Goal: Task Accomplishment & Management: Manage account settings

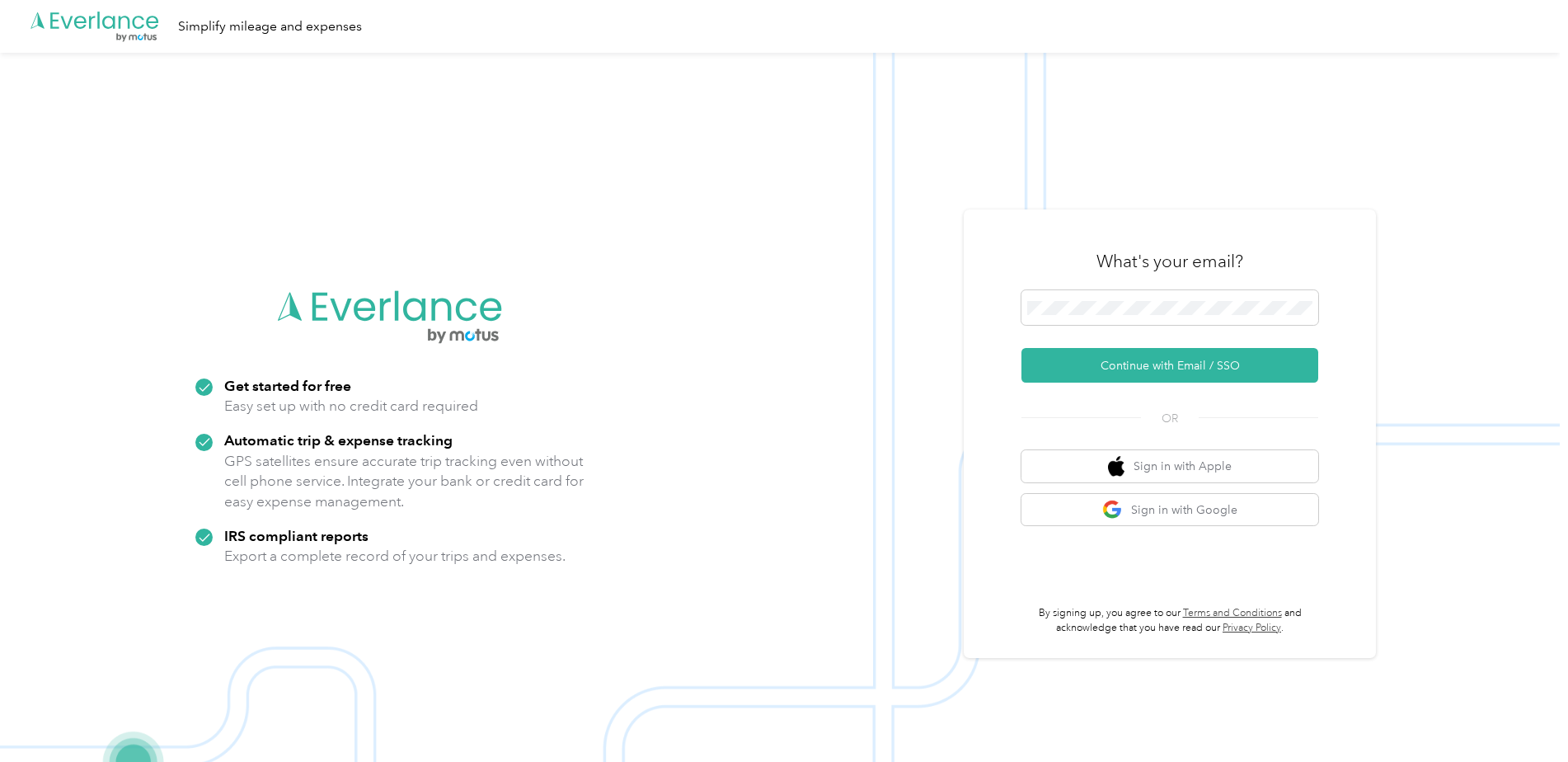
click at [1115, 355] on button "Continue with Email / SSO" at bounding box center [1170, 365] width 297 height 35
click at [1113, 354] on button "Continue with Email / SSO" at bounding box center [1170, 365] width 297 height 35
click at [1102, 363] on button "Continue with Email / SSO" at bounding box center [1170, 365] width 297 height 35
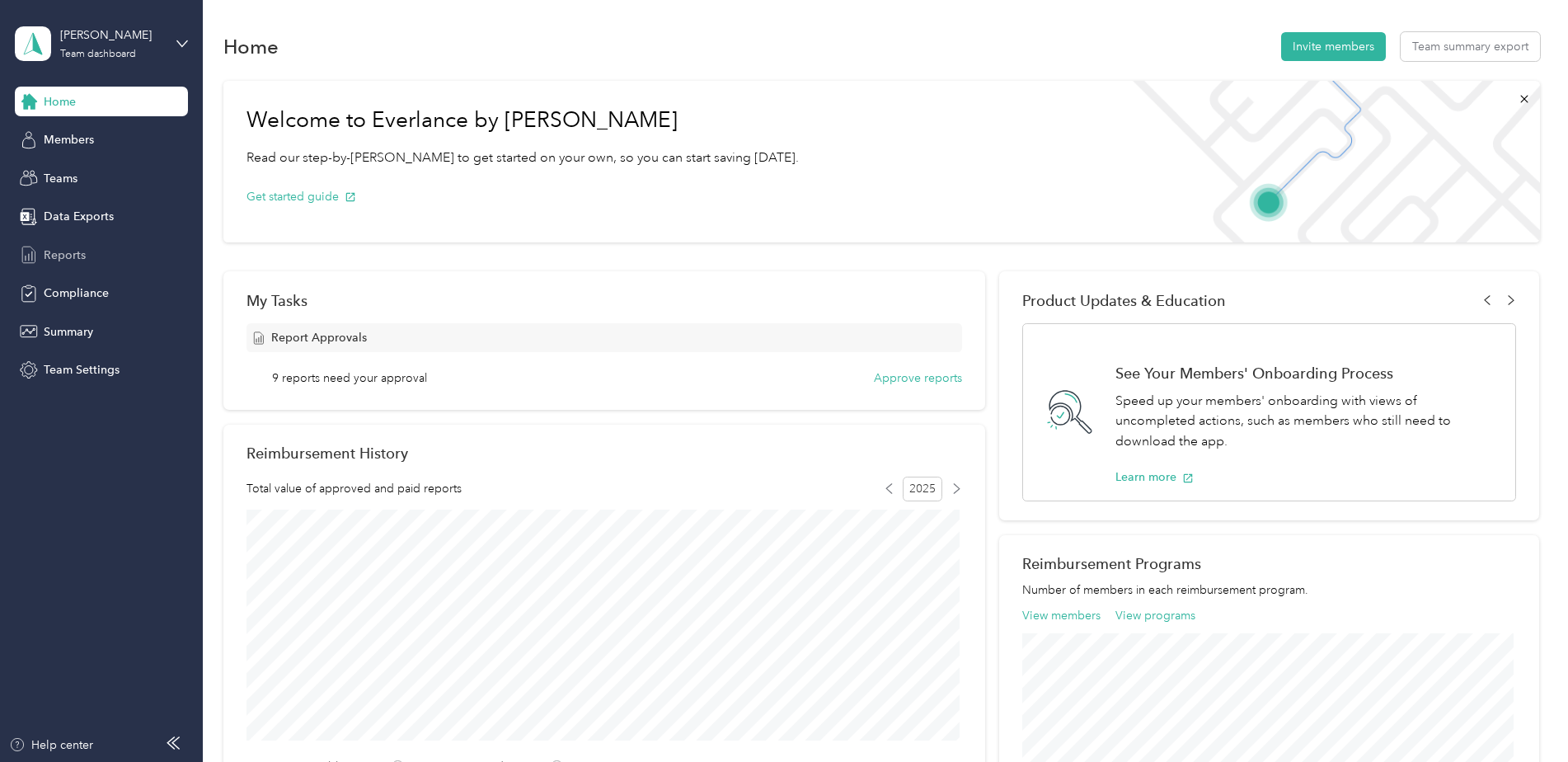
click at [111, 258] on div "Reports" at bounding box center [102, 254] width 174 height 30
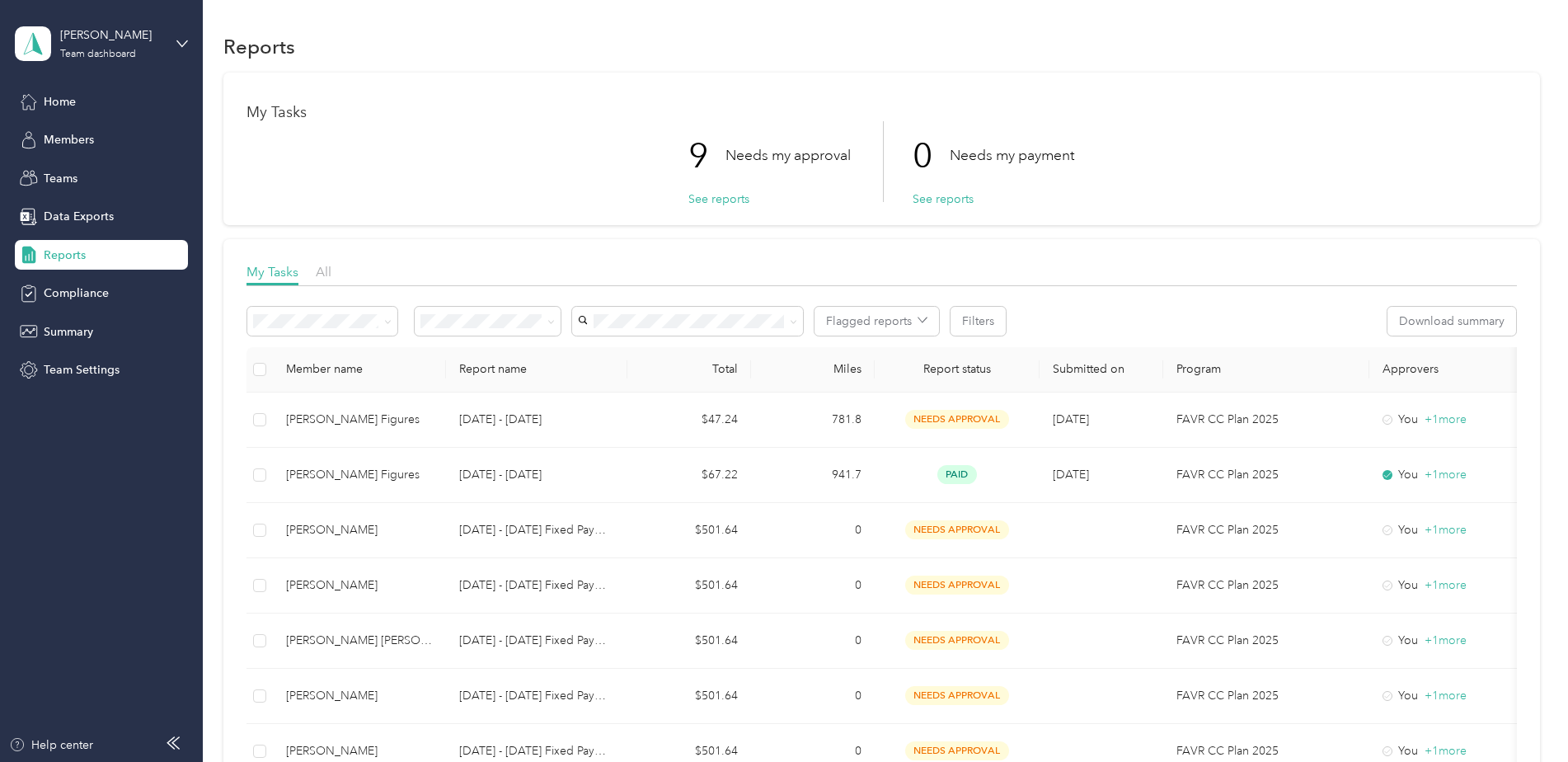
click at [503, 376] on span "Needs my approval" at bounding box center [478, 376] width 103 height 14
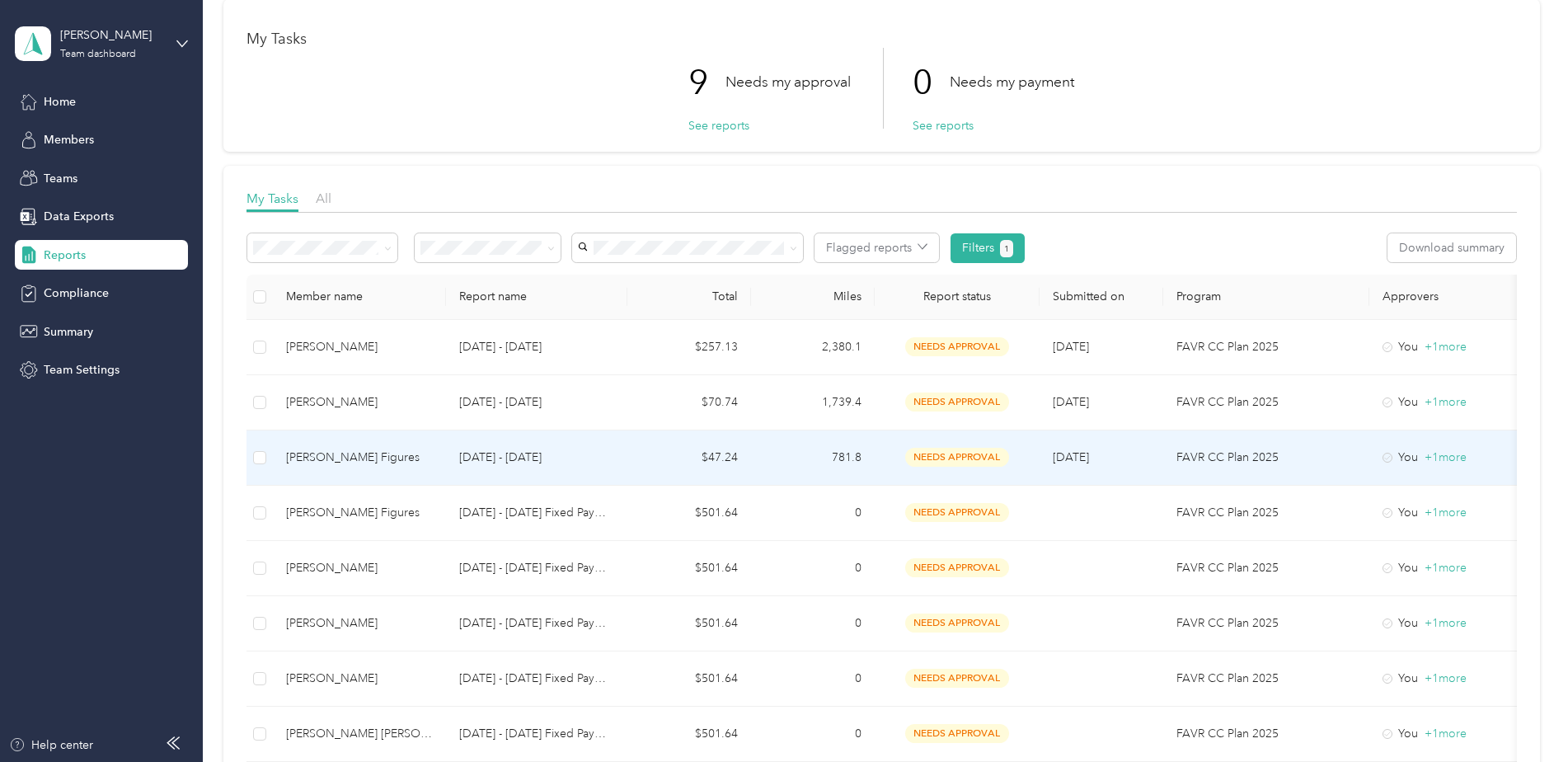
scroll to position [55, 0]
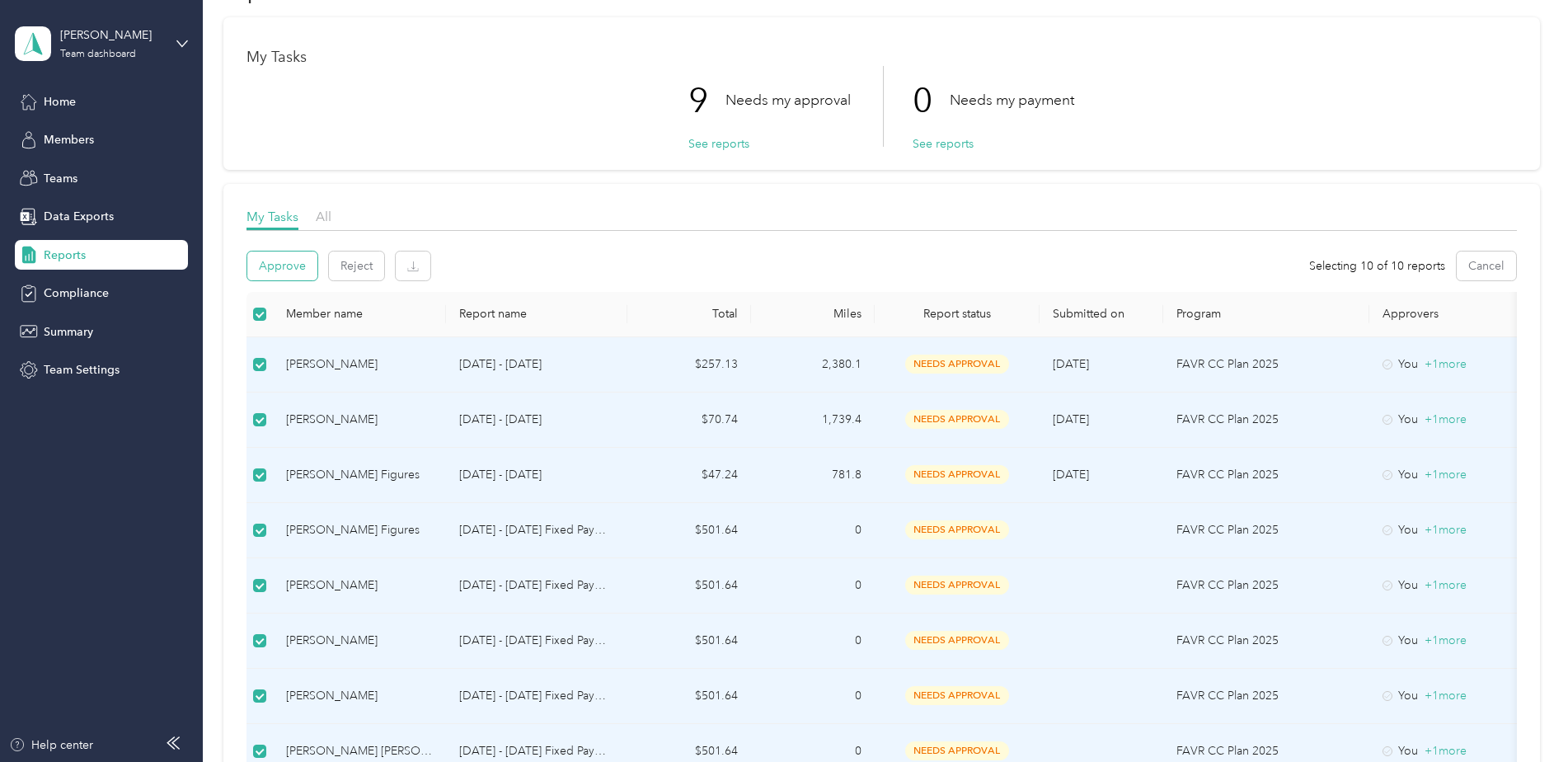
click at [279, 270] on button "Approve" at bounding box center [283, 266] width 70 height 29
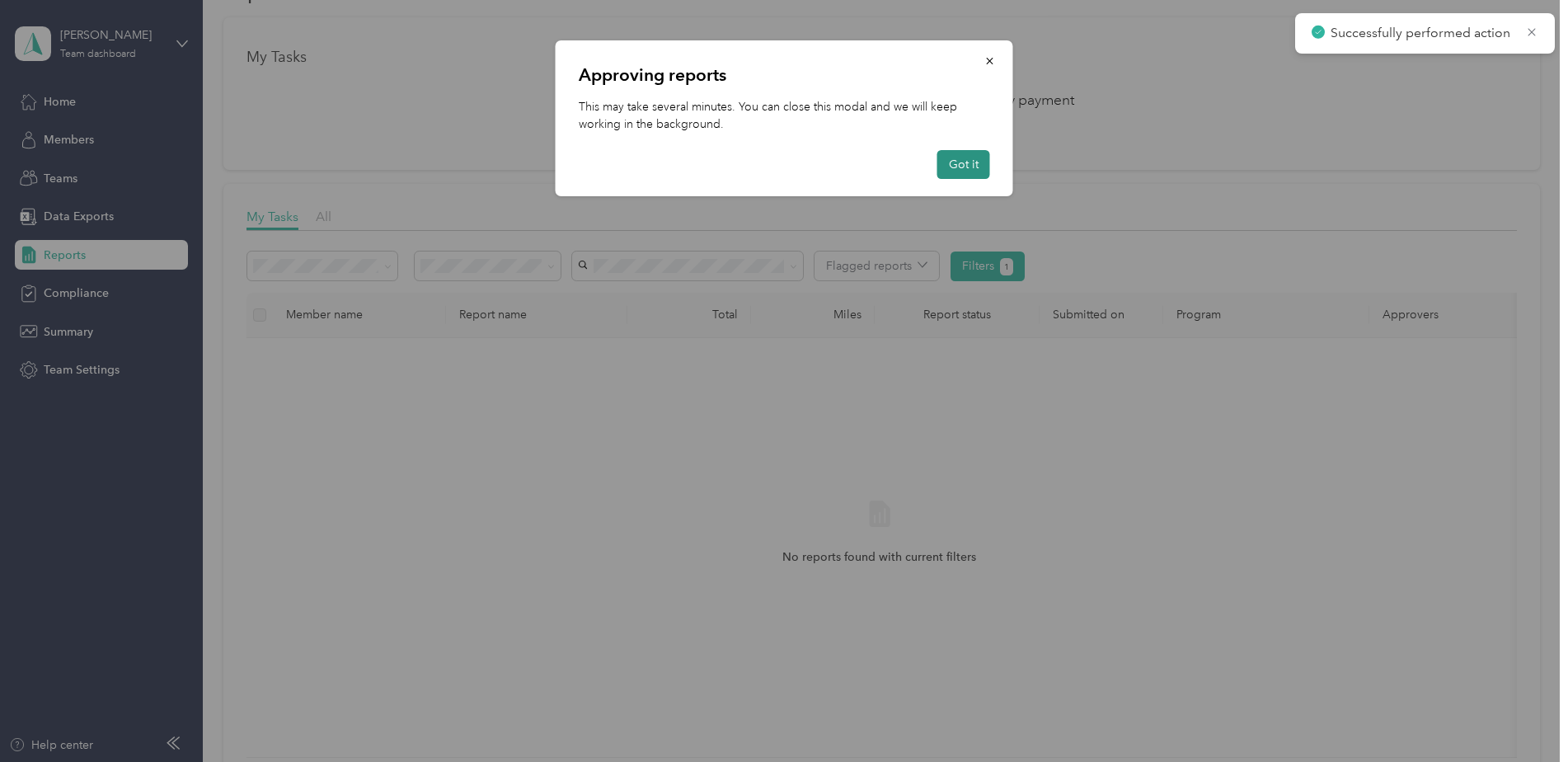
click at [954, 163] on button "Got it" at bounding box center [963, 165] width 53 height 29
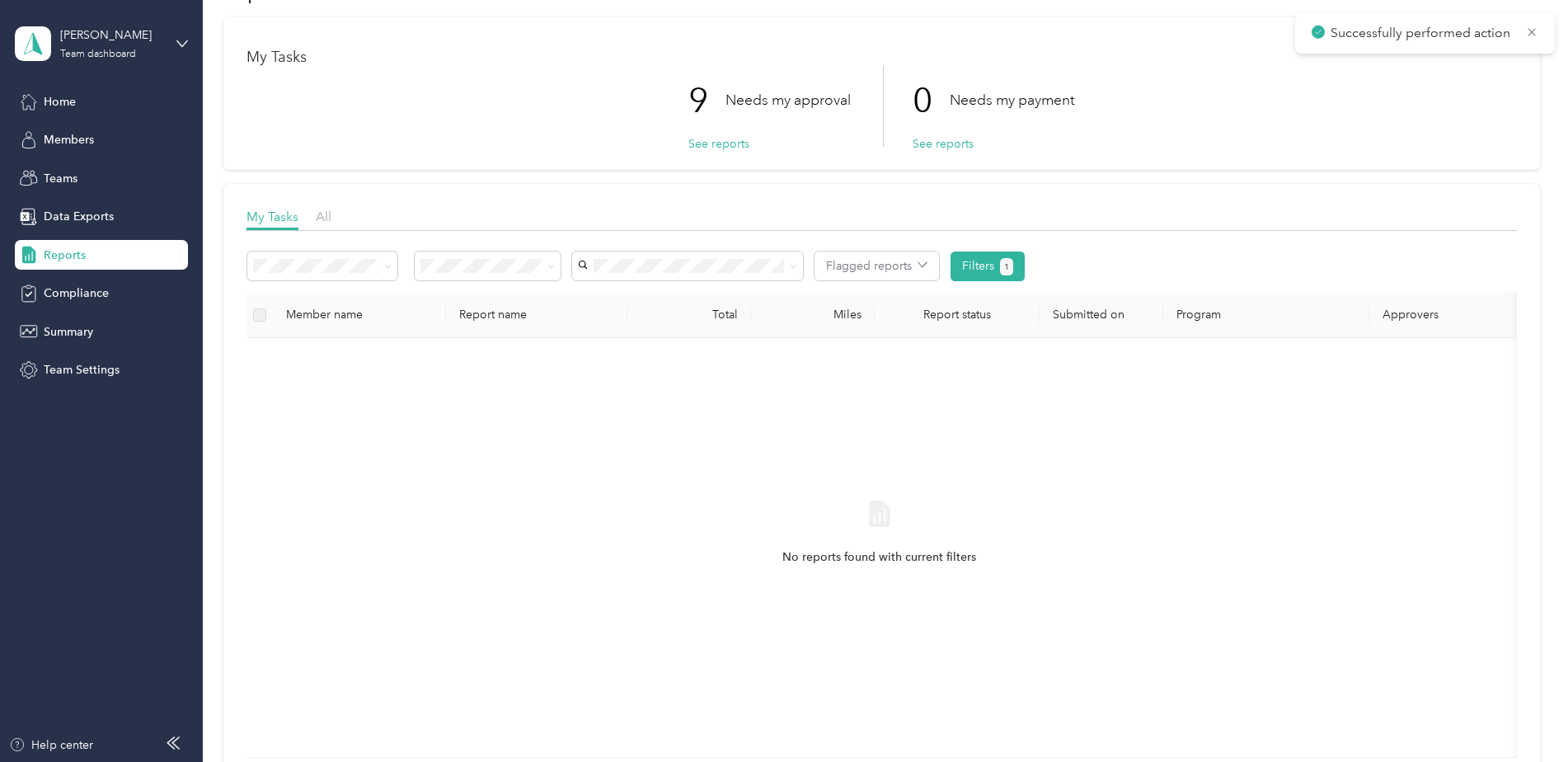
click at [53, 251] on span "Reports" at bounding box center [64, 255] width 42 height 17
click at [58, 247] on span "Reports" at bounding box center [64, 255] width 42 height 17
click at [489, 293] on div "All" at bounding box center [487, 296] width 123 height 17
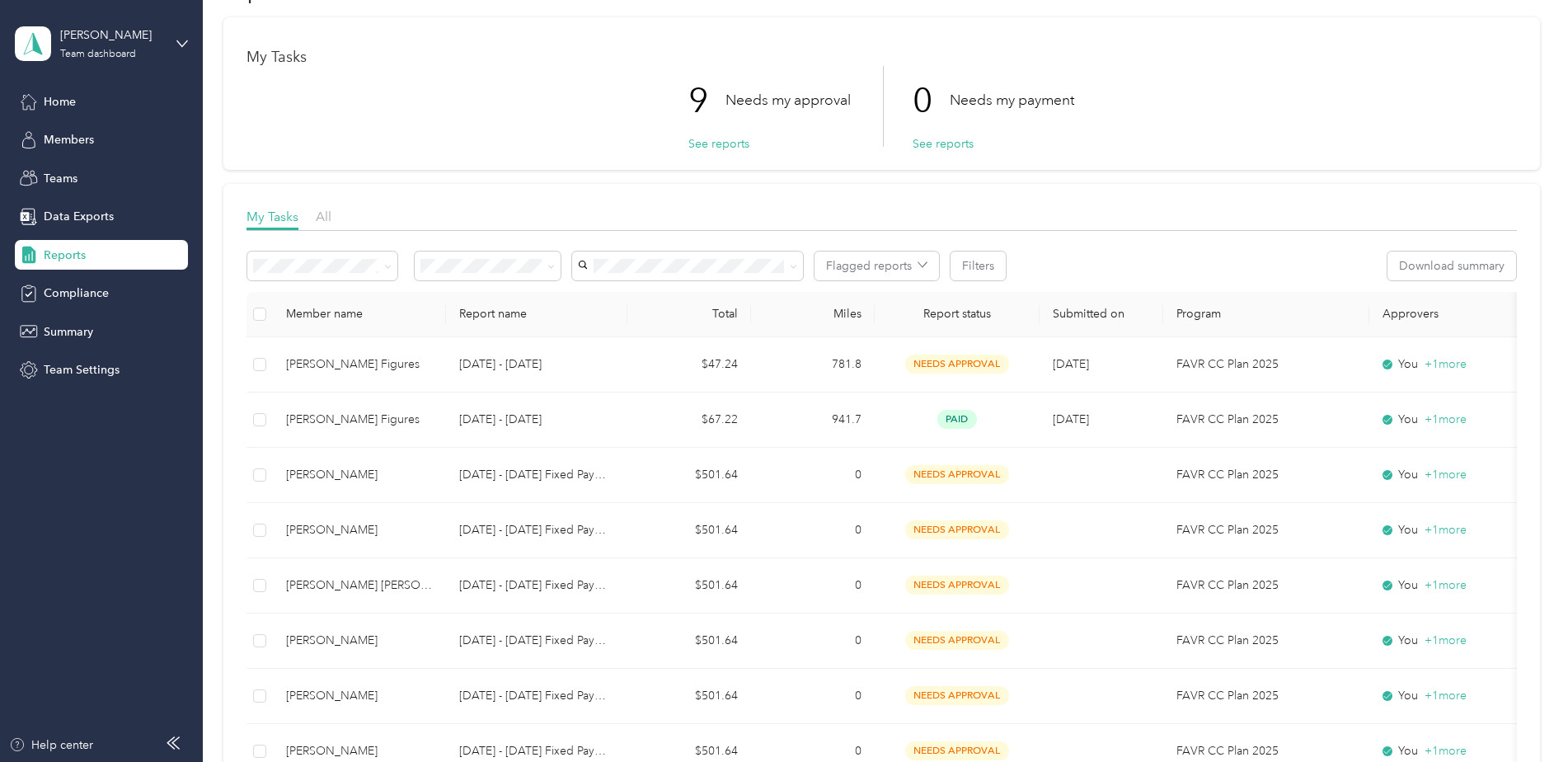
click at [497, 326] on div "Needs my approval" at bounding box center [487, 325] width 123 height 17
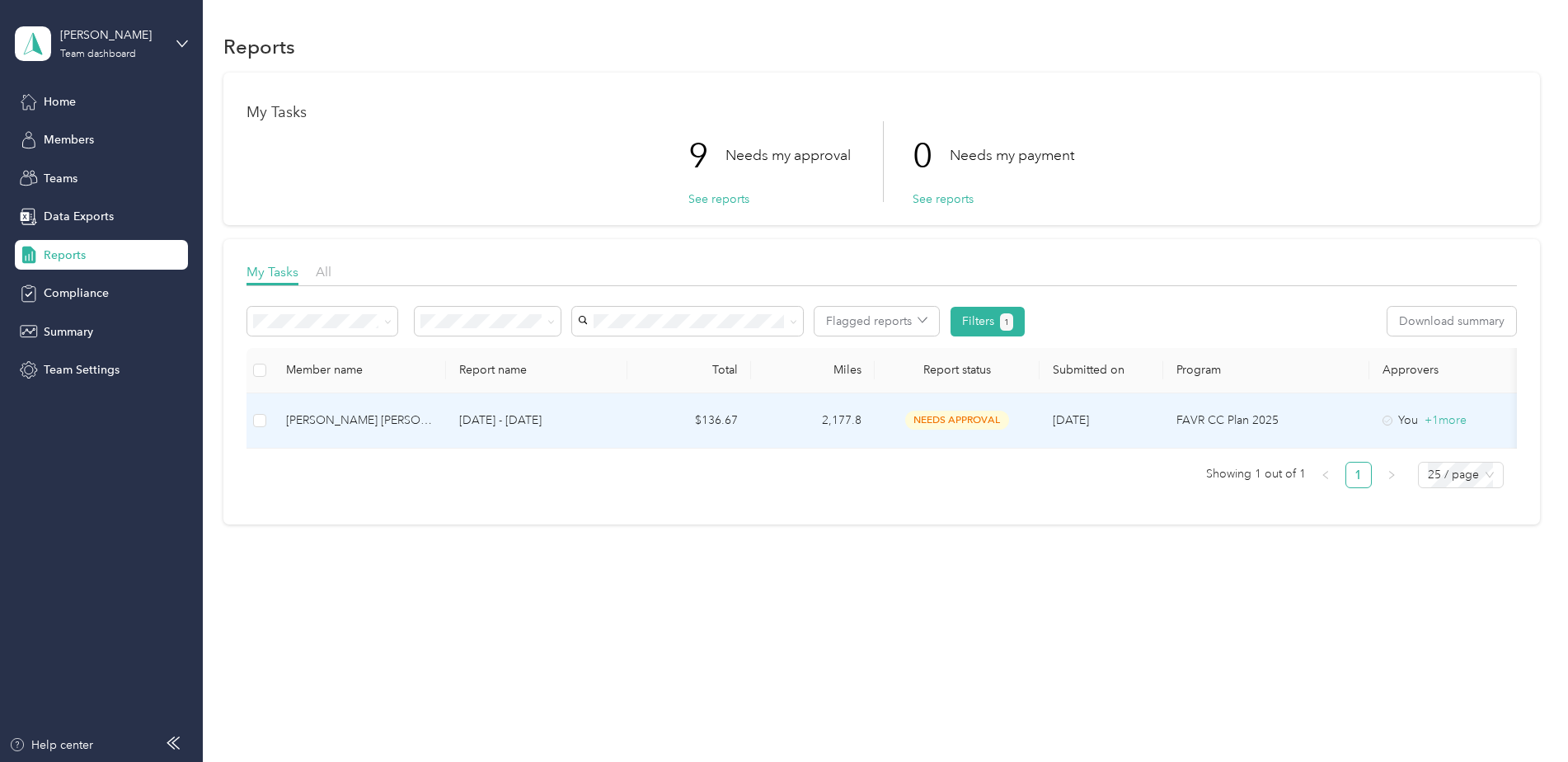
click at [650, 416] on td "$136.67" at bounding box center [689, 421] width 123 height 55
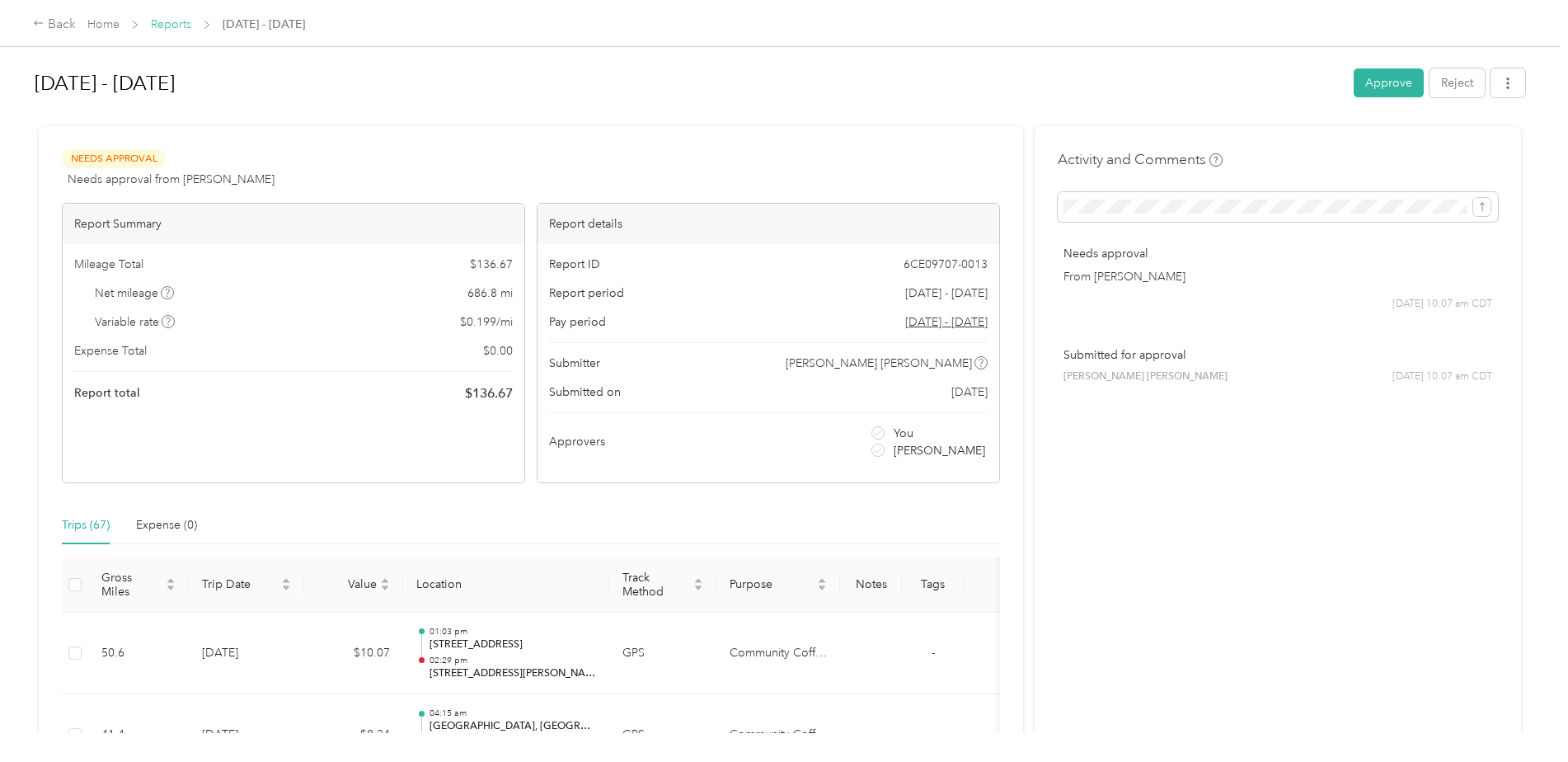
click at [184, 30] on link "Reports" at bounding box center [171, 24] width 40 height 14
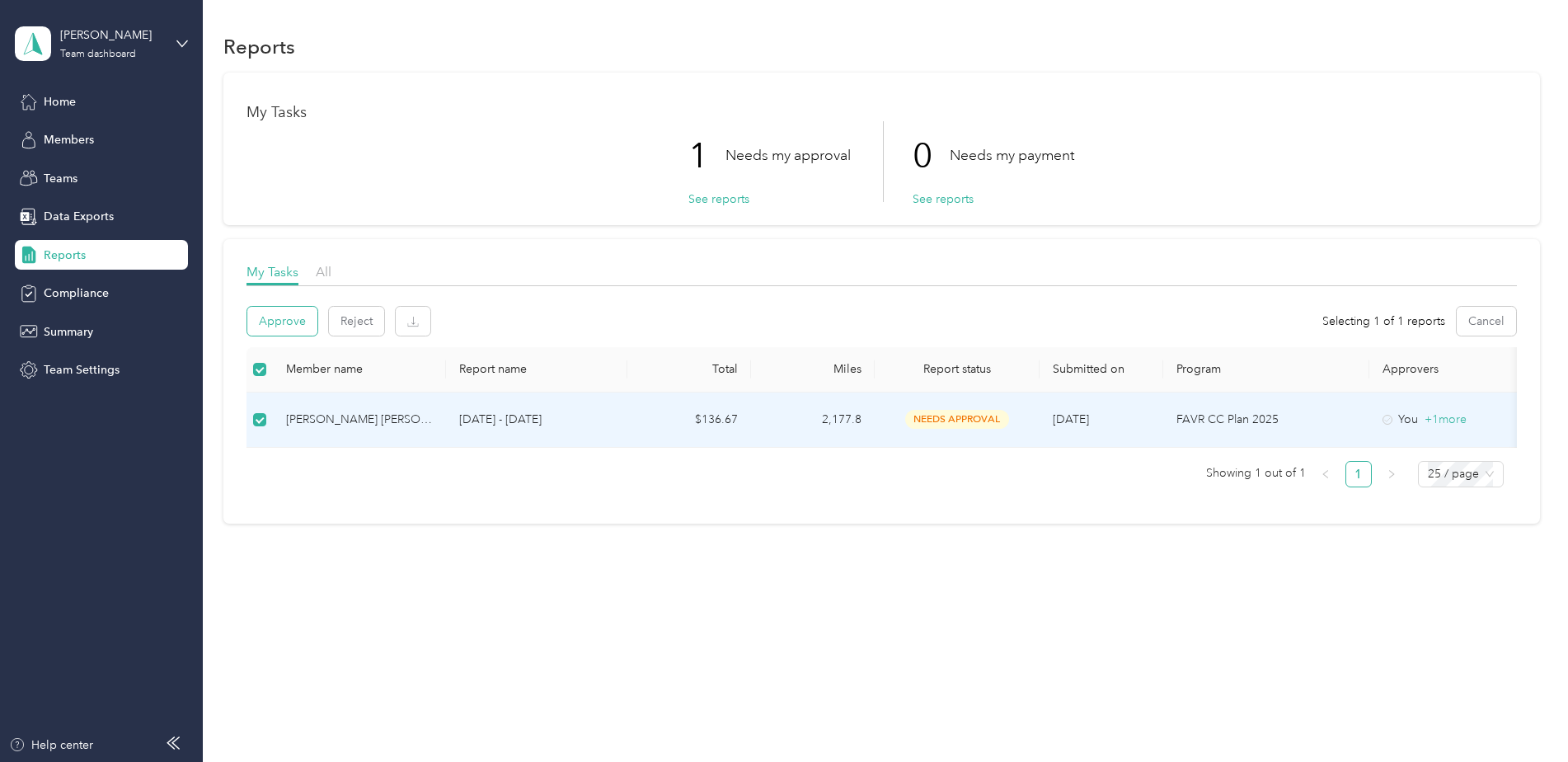
click at [301, 313] on button "Approve" at bounding box center [283, 321] width 70 height 29
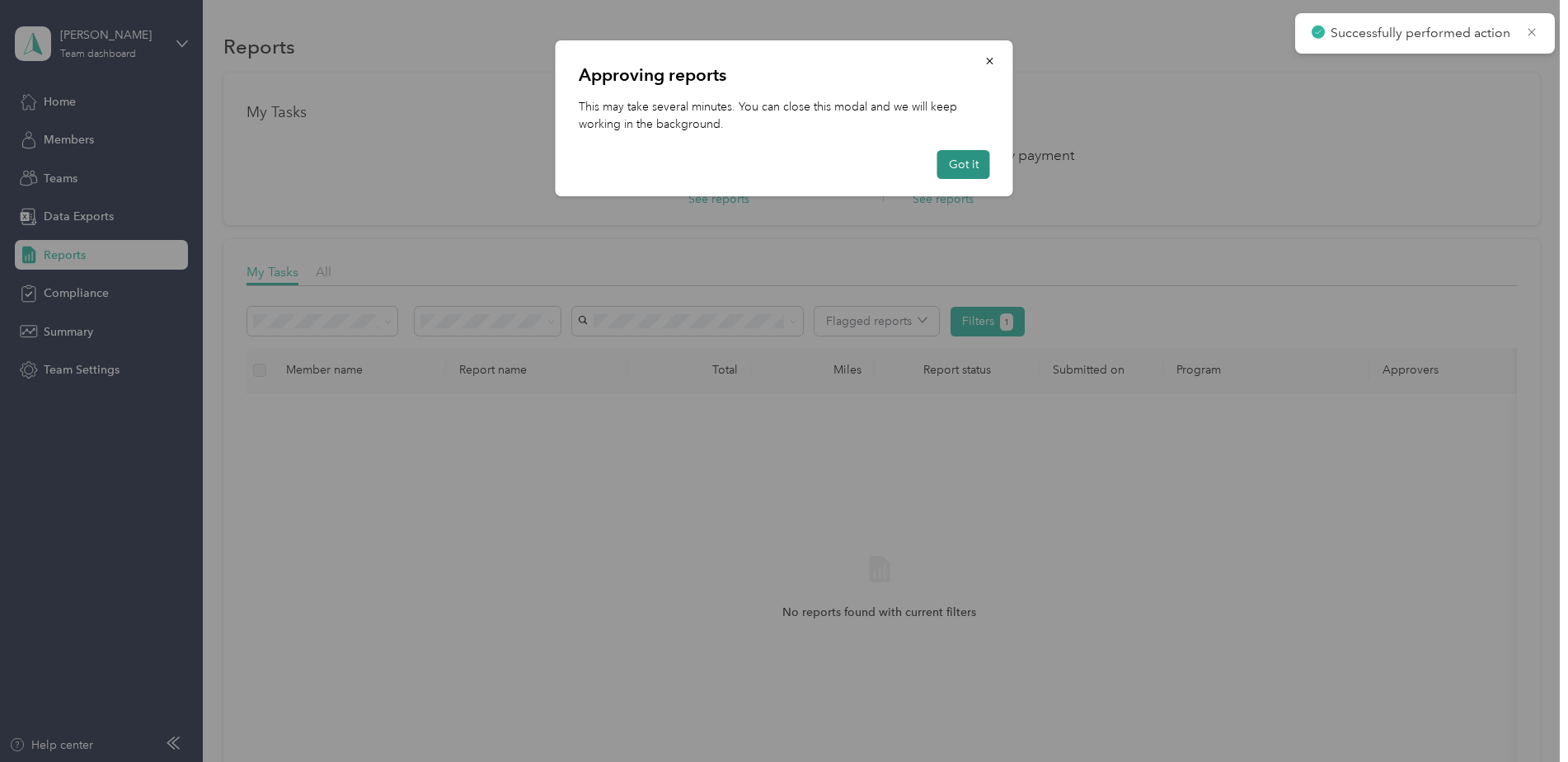
click at [969, 165] on button "Got it" at bounding box center [963, 165] width 53 height 29
